Goal: Task Accomplishment & Management: Manage account settings

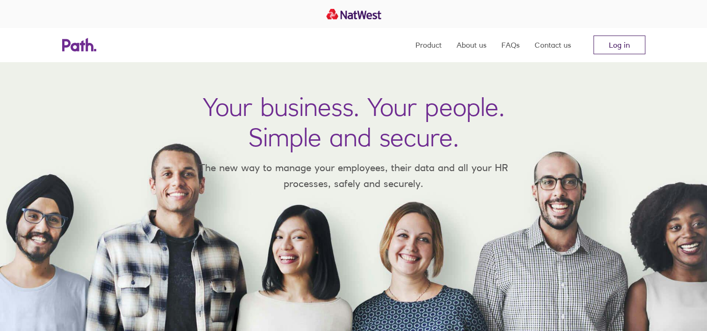
click at [614, 43] on link "Log in" at bounding box center [620, 45] width 52 height 19
